Goal: Transaction & Acquisition: Purchase product/service

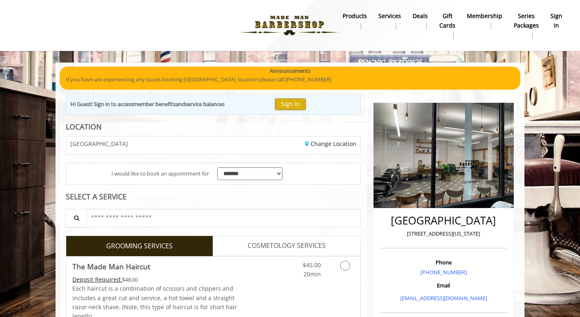
click at [424, 17] on b "Deals" at bounding box center [420, 16] width 15 height 9
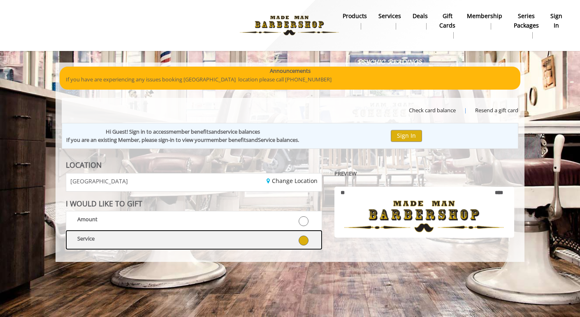
click at [245, 230] on label "Service" at bounding box center [194, 239] width 256 height 19
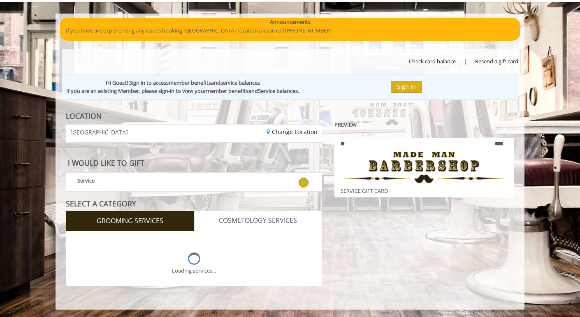
scroll to position [49, 0]
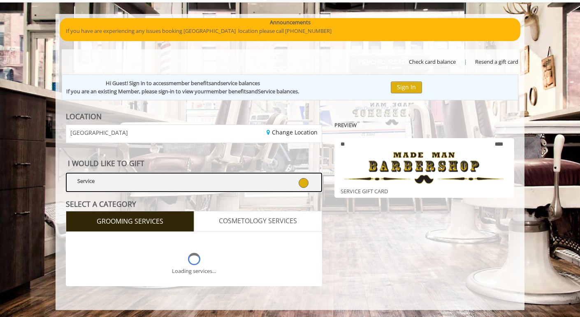
click at [309, 178] on link at bounding box center [300, 182] width 25 height 12
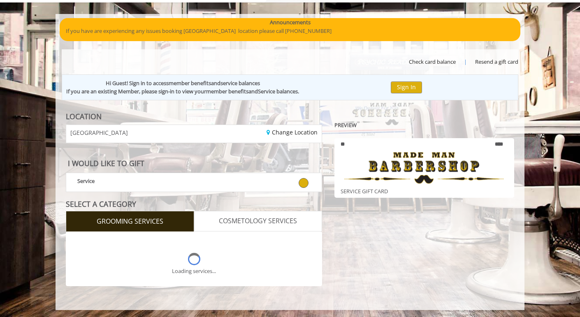
click at [264, 219] on span "COSMETOLOGY SERVICES" at bounding box center [258, 221] width 78 height 11
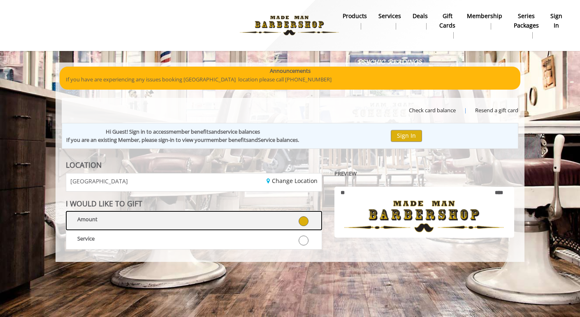
click at [242, 227] on label "Amount" at bounding box center [194, 220] width 256 height 19
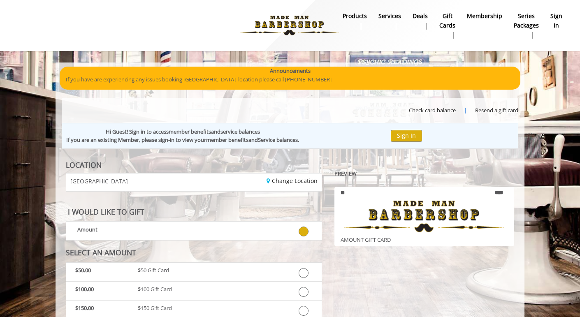
scroll to position [39, 0]
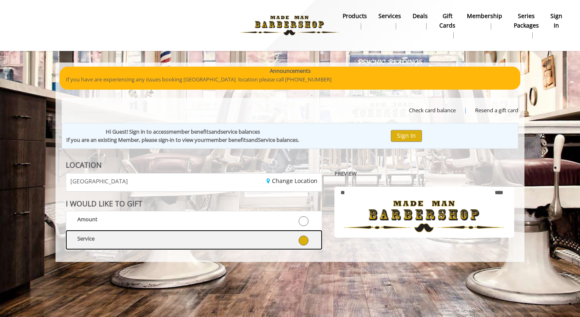
click at [244, 241] on div at bounding box center [255, 240] width 52 height 12
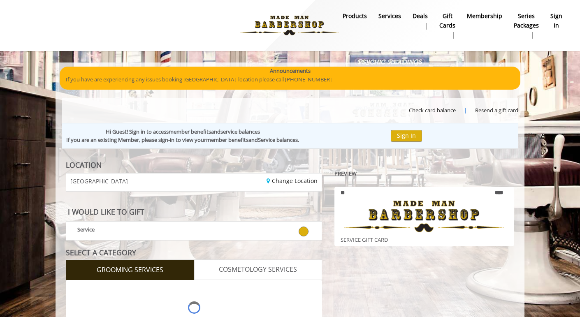
scroll to position [49, 0]
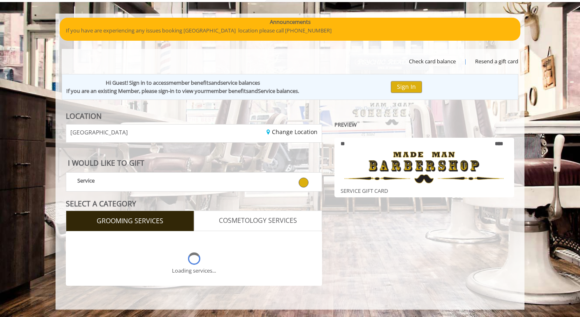
click at [440, 177] on img at bounding box center [424, 167] width 167 height 39
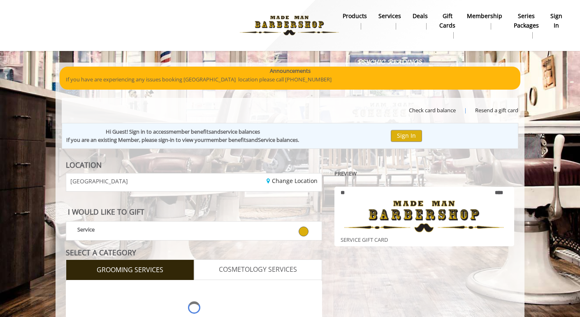
click at [480, 15] on b "Membership" at bounding box center [484, 16] width 35 height 9
